Goal: Transaction & Acquisition: Subscribe to service/newsletter

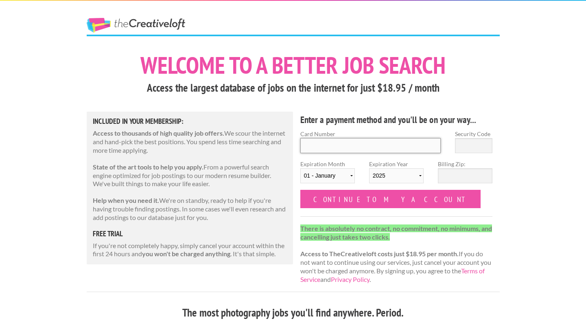
click at [359, 146] on input "Card Number" at bounding box center [370, 145] width 141 height 15
type input "5424 1812 7422 6591"
click at [469, 149] on input "Security Code" at bounding box center [473, 145] width 37 height 15
type input "037"
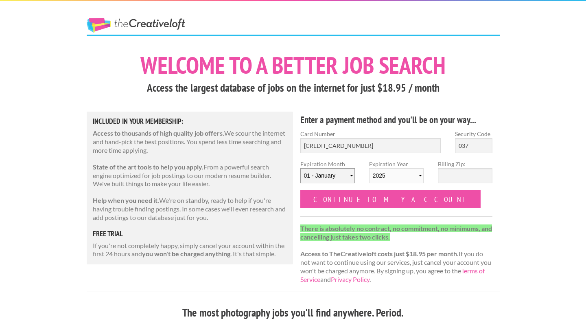
click at [336, 181] on select "01 - January 02 - February 03 - March 04 - April 05 - May 06 - June 07 - July 0…" at bounding box center [327, 175] width 55 height 15
select select "10"
click at [300, 168] on select "01 - January 02 - February 03 - March 04 - April 05 - May 06 - June 07 - July 0…" at bounding box center [327, 175] width 55 height 15
click at [397, 177] on select "2025 2026 2027 2028 2029 2030 2031 2032 2033 2034" at bounding box center [396, 175] width 55 height 15
select select "2026"
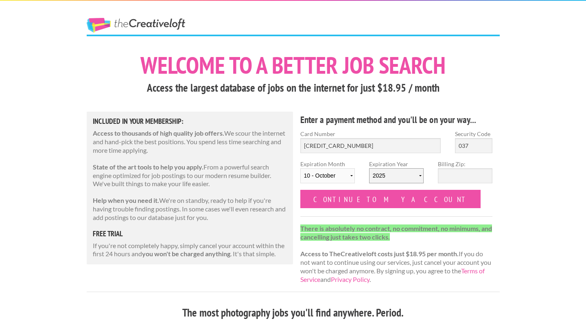
click at [369, 168] on select "2025 2026 2027 2028 2029 2030 2031 2032 2033 2034" at bounding box center [396, 175] width 55 height 15
click at [455, 177] on input "Billing Zip:" at bounding box center [465, 175] width 55 height 15
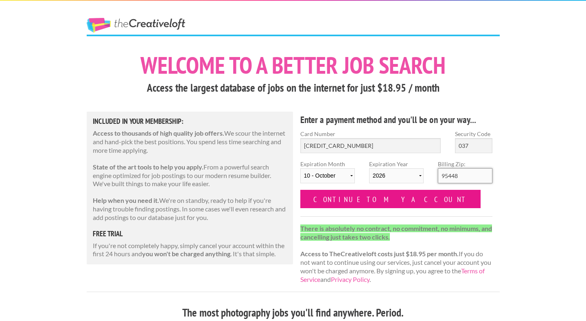
type input "95448"
click at [382, 201] on input "Continue to my account" at bounding box center [390, 199] width 181 height 18
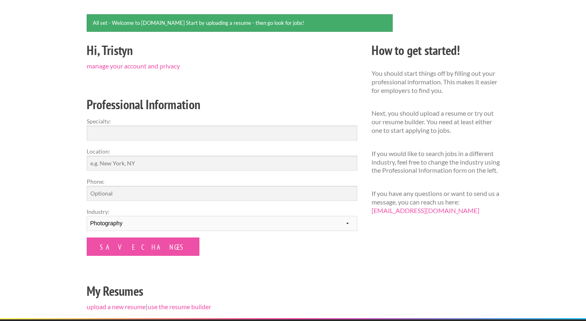
scroll to position [64, 0]
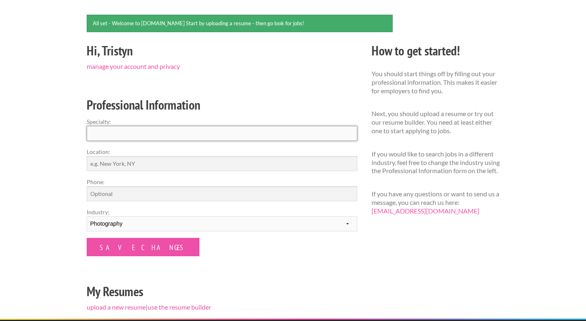
click at [266, 135] on input "Specialty:" at bounding box center [222, 133] width 271 height 15
type input "Photography"
click at [241, 163] on input "Location:" at bounding box center [222, 163] width 271 height 15
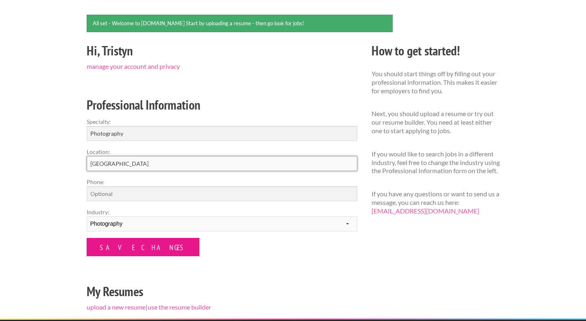
type input "[GEOGRAPHIC_DATA]"
click at [141, 249] on input "Save Changes" at bounding box center [143, 247] width 113 height 18
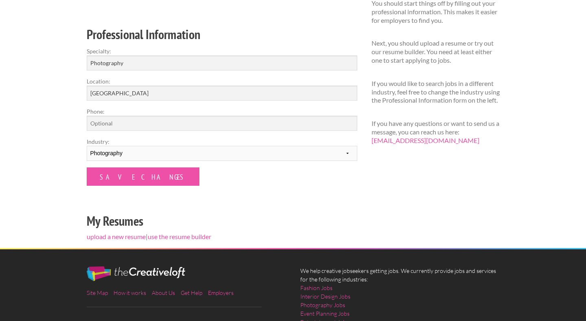
scroll to position [110, 0]
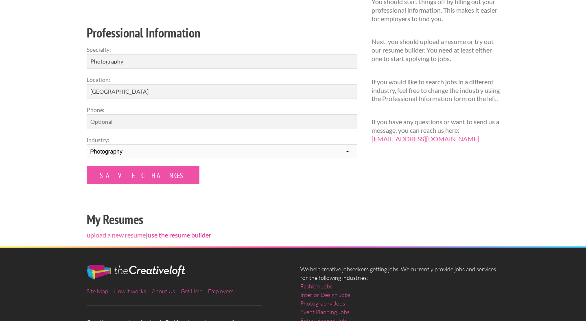
click at [187, 237] on link "use the resume builder" at bounding box center [179, 235] width 63 height 8
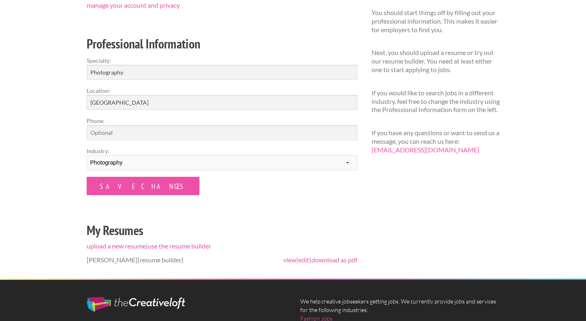
scroll to position [96, 0]
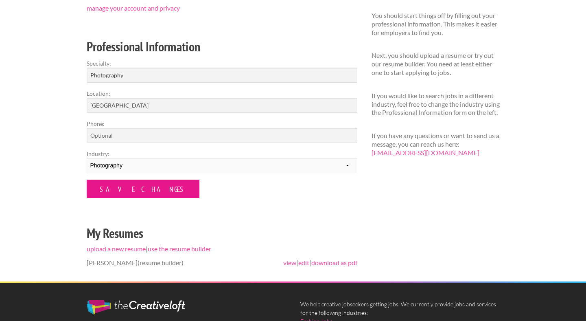
click at [136, 188] on input "Save Changes" at bounding box center [143, 188] width 113 height 18
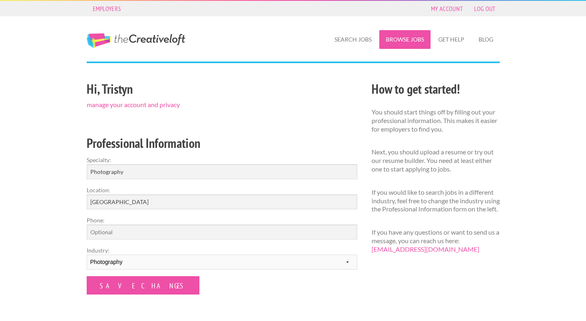
click at [397, 41] on link "Browse Jobs" at bounding box center [404, 39] width 51 height 19
